Goal: Check status: Check status

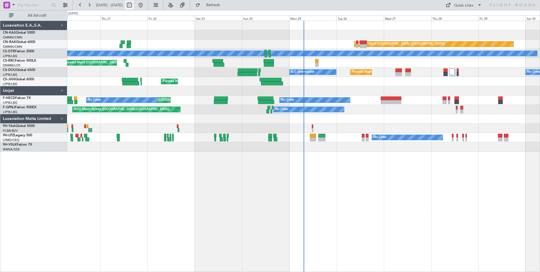
click at [134, 4] on button at bounding box center [129, 5] width 9 height 9
select select "8"
select select "2025"
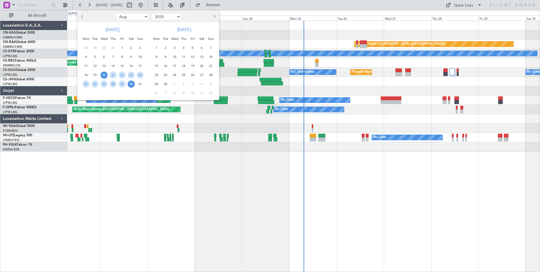
click at [215, 17] on span "Next month" at bounding box center [213, 16] width 3 height 3
click at [175, 46] on span "1" at bounding box center [174, 47] width 7 height 7
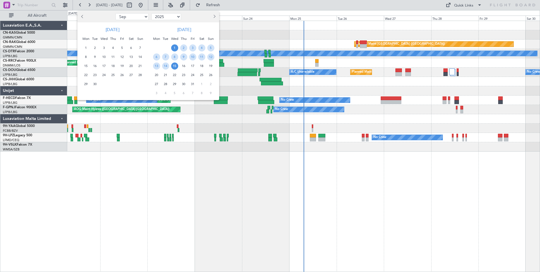
click at [175, 65] on span "15" at bounding box center [174, 65] width 7 height 7
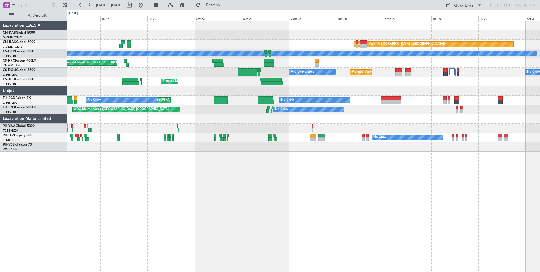
select select "10"
